Goal: Information Seeking & Learning: Learn about a topic

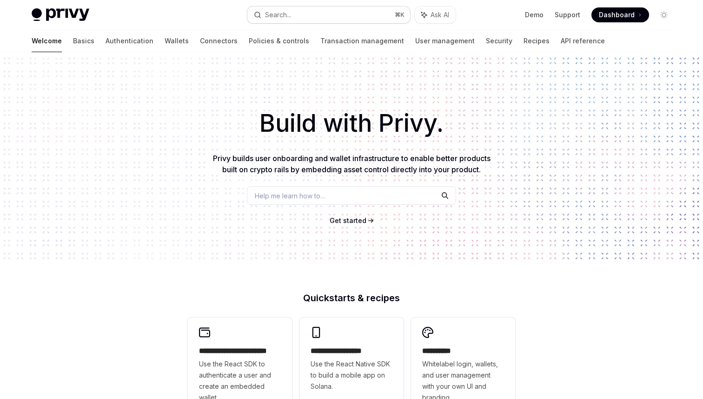
click at [300, 17] on button "Search... ⌘ K" at bounding box center [328, 15] width 163 height 17
type textarea "*"
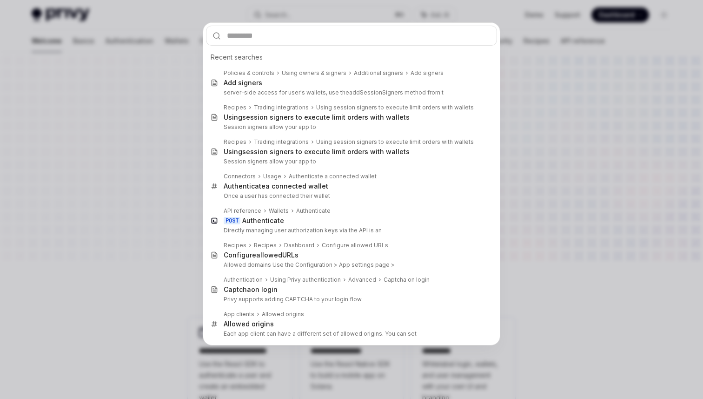
click at [525, 61] on div "Recent searches Policies & controls Using owners & signers Additional signers A…" at bounding box center [351, 199] width 703 height 399
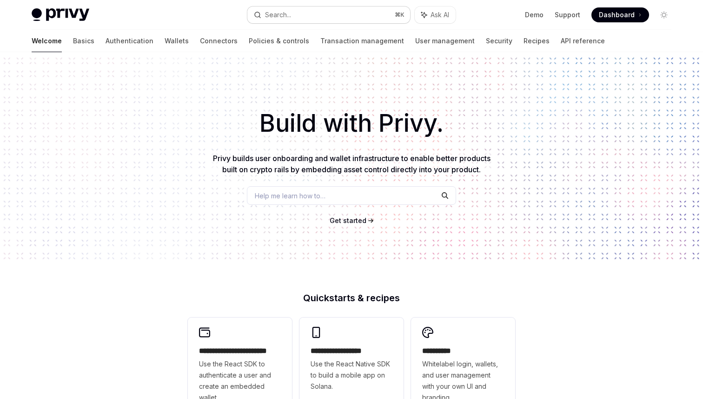
click at [288, 12] on div "Search..." at bounding box center [278, 14] width 26 height 11
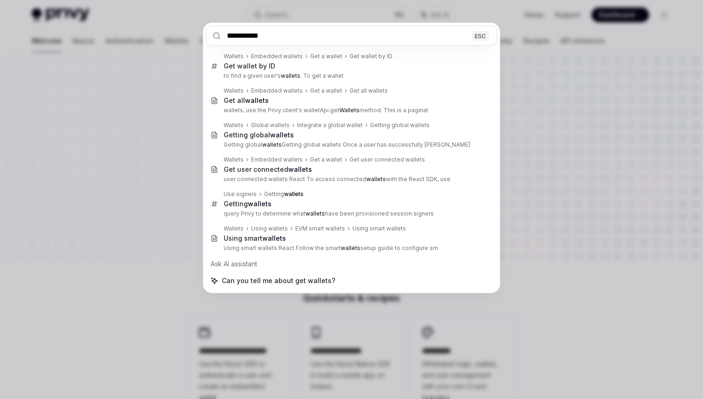
click at [254, 40] on input "**********" at bounding box center [351, 36] width 291 height 20
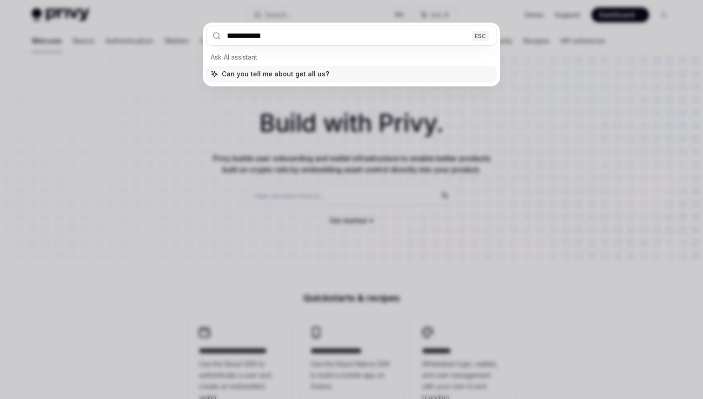
type input "**********"
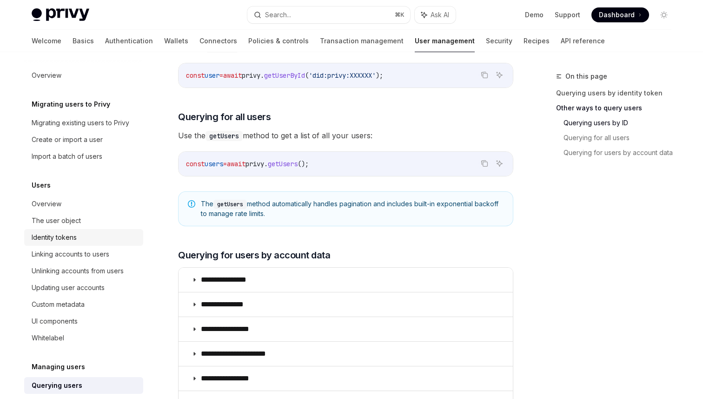
scroll to position [128, 0]
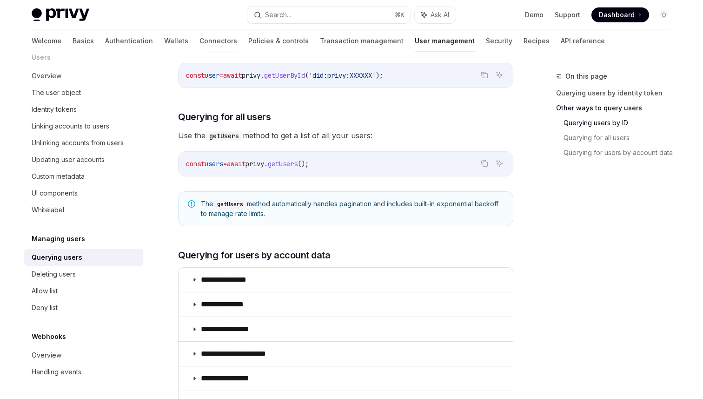
click at [70, 255] on div "Querying users" at bounding box center [57, 257] width 51 height 11
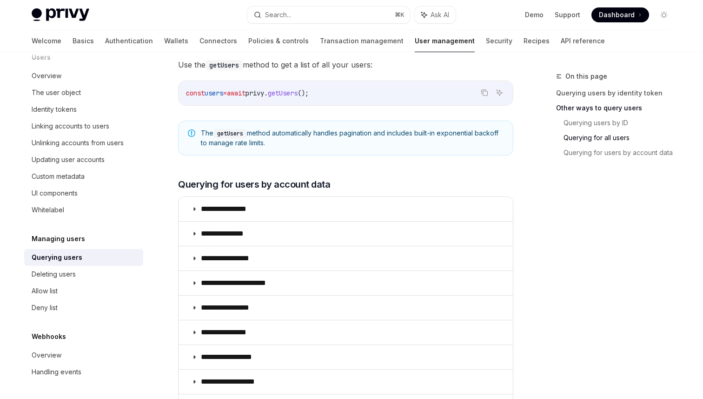
scroll to position [470, 0]
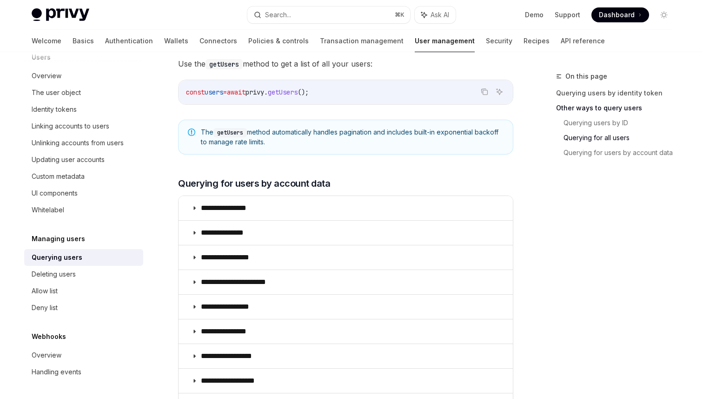
click at [172, 136] on div "Managing users Querying users OpenAI Open in ChatGPT OpenAI Open in ChatGPT Pri…" at bounding box center [259, 106] width 514 height 1010
click at [172, 131] on div "Managing users Querying users OpenAI Open in ChatGPT OpenAI Open in ChatGPT Pri…" at bounding box center [259, 106] width 514 height 1010
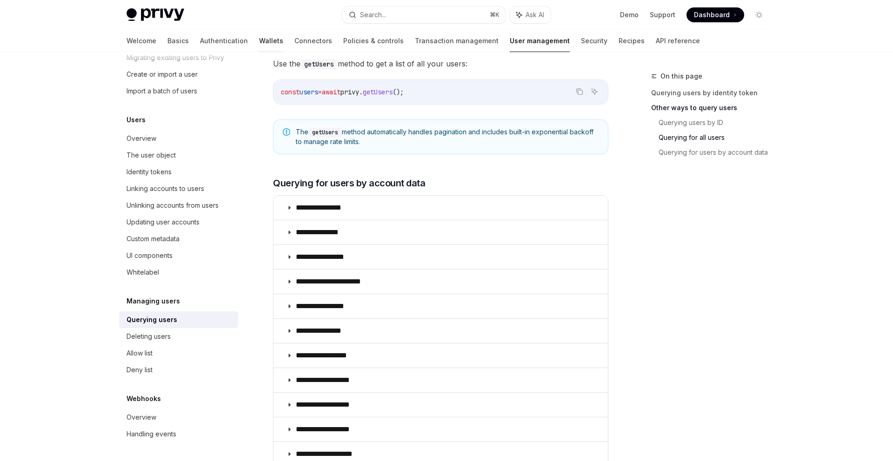
scroll to position [0, 0]
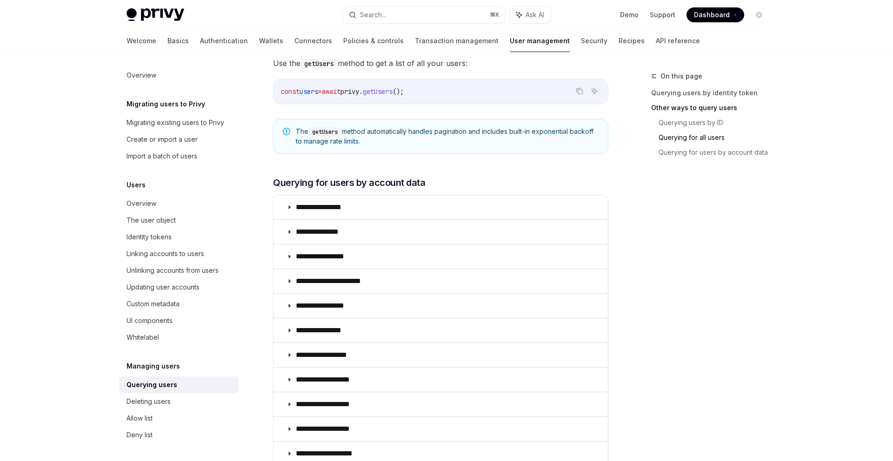
type textarea "*"
